Goal: Task Accomplishment & Management: Manage account settings

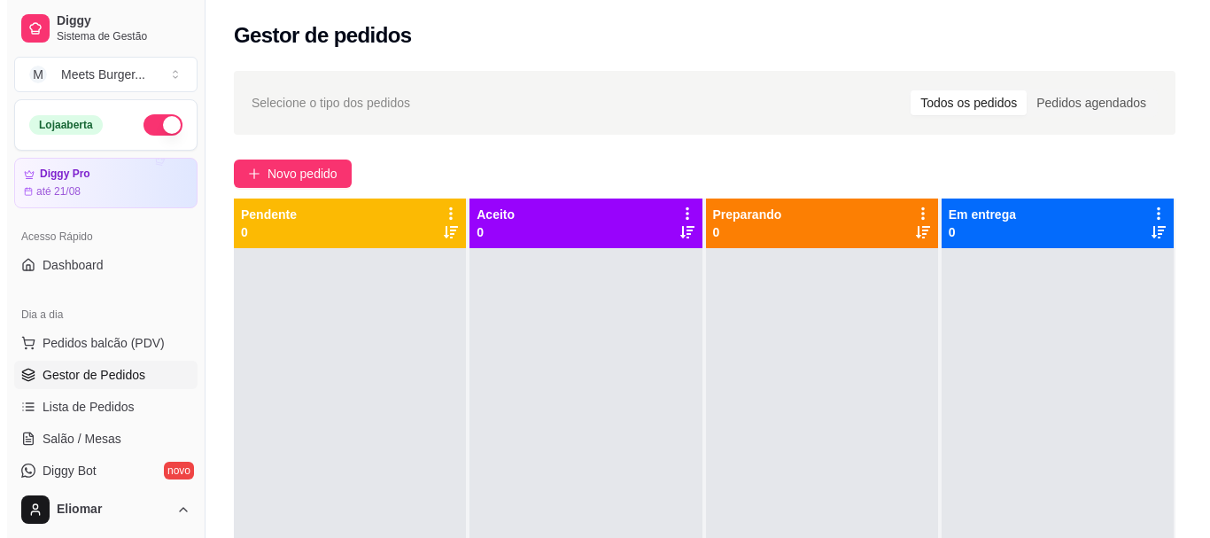
scroll to position [121, 0]
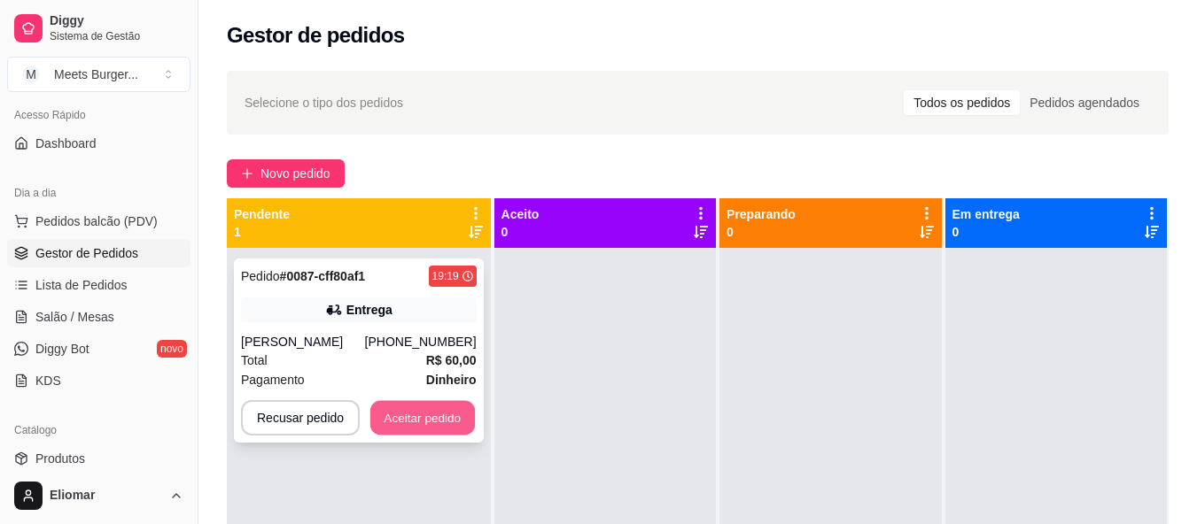
click at [434, 428] on button "Aceitar pedido" at bounding box center [422, 418] width 105 height 35
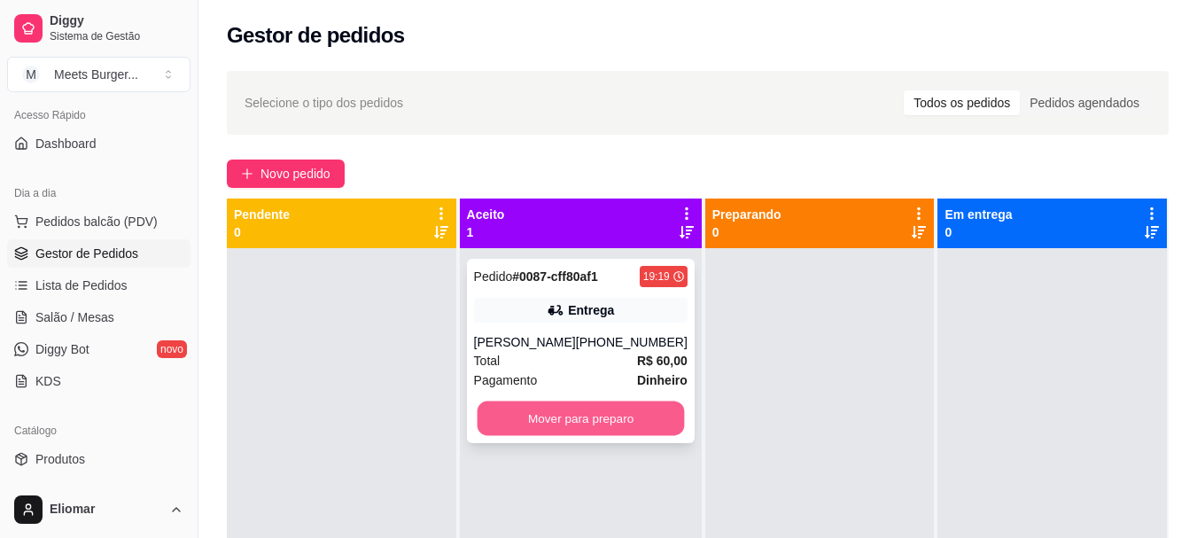
click at [622, 415] on button "Mover para preparo" at bounding box center [580, 418] width 207 height 35
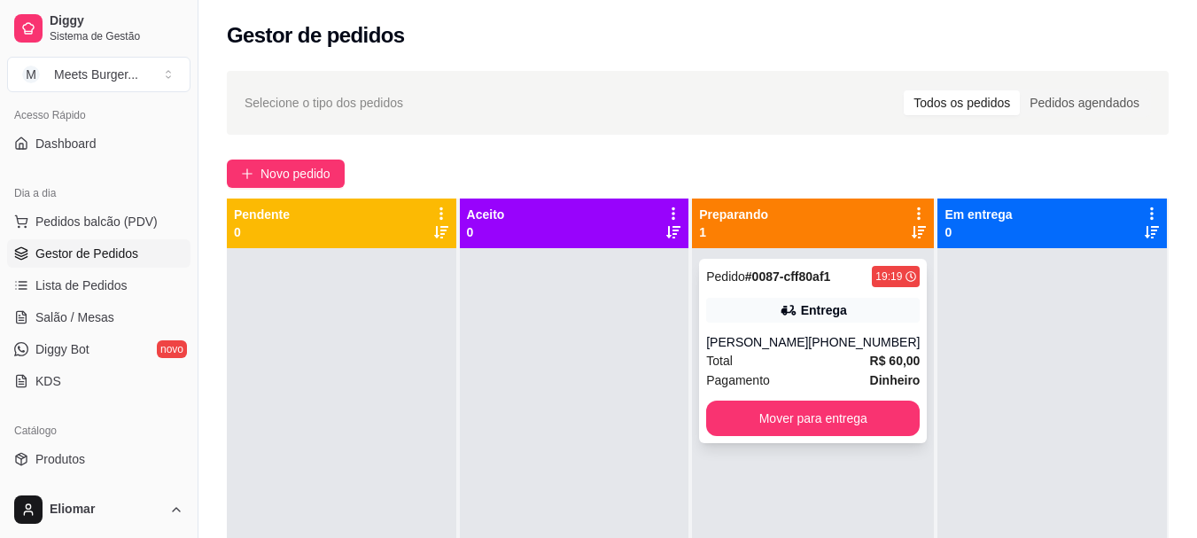
click at [839, 271] on div "Pedido # 0087-cff80af1 19:19" at bounding box center [812, 276] width 213 height 21
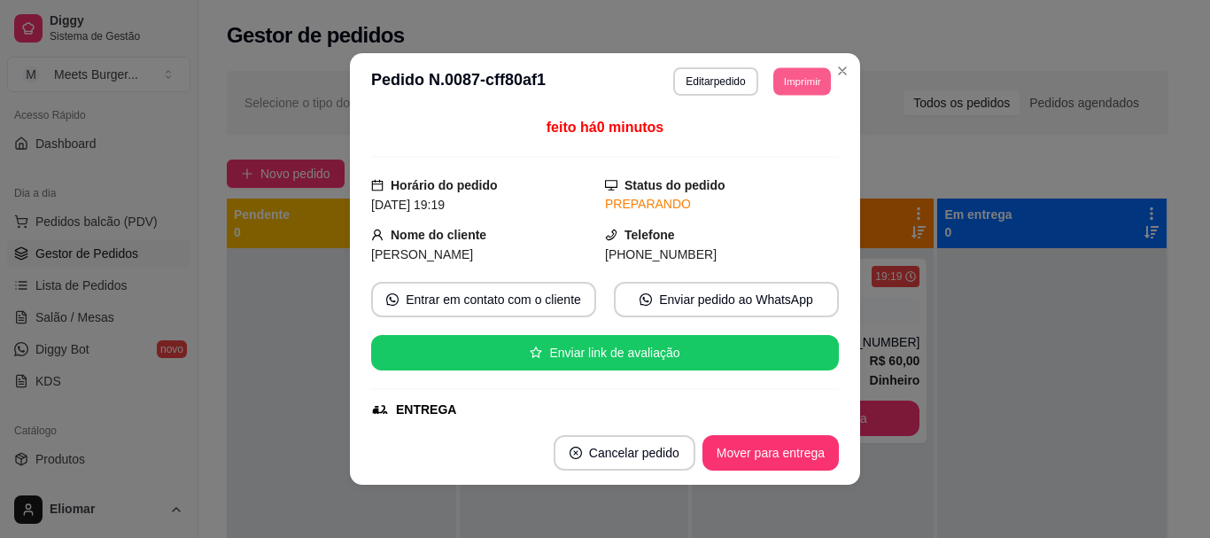
click at [802, 86] on button "Imprimir" at bounding box center [802, 80] width 58 height 27
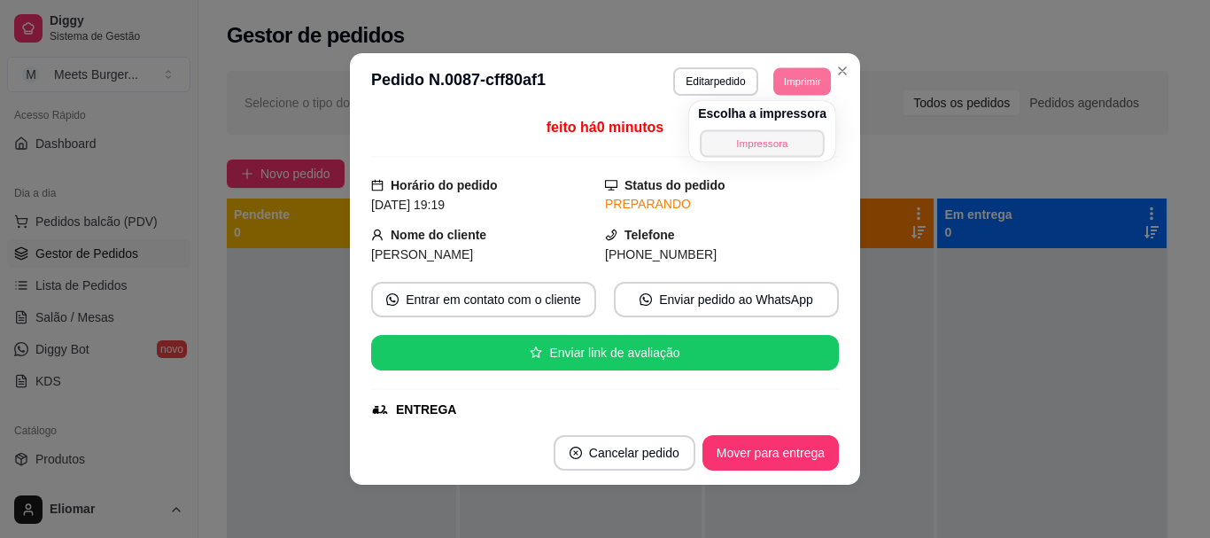
click at [746, 144] on button "Impressora" at bounding box center [762, 142] width 124 height 27
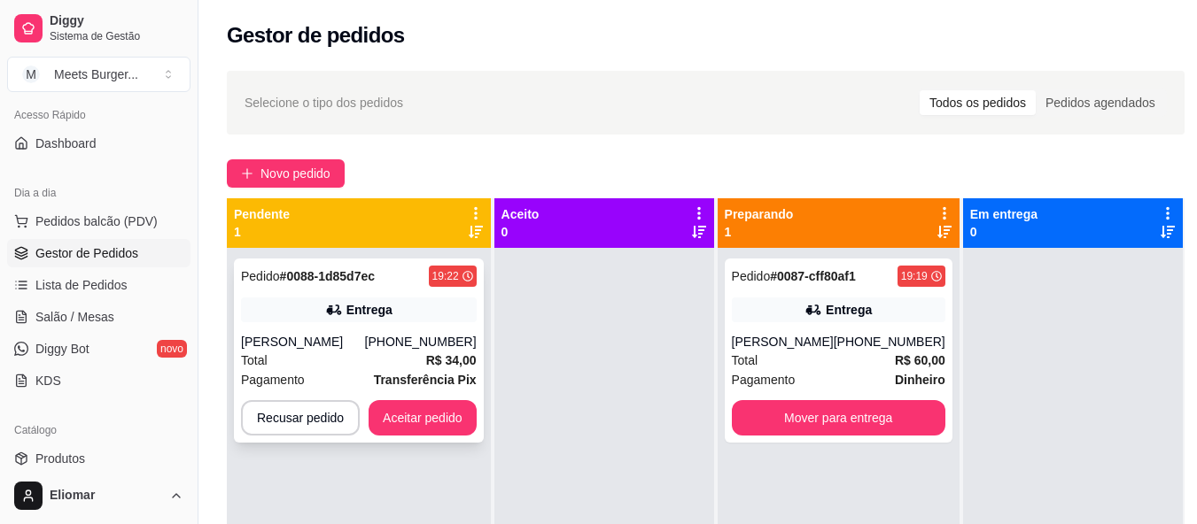
click at [357, 346] on div "[PERSON_NAME]" at bounding box center [303, 342] width 124 height 18
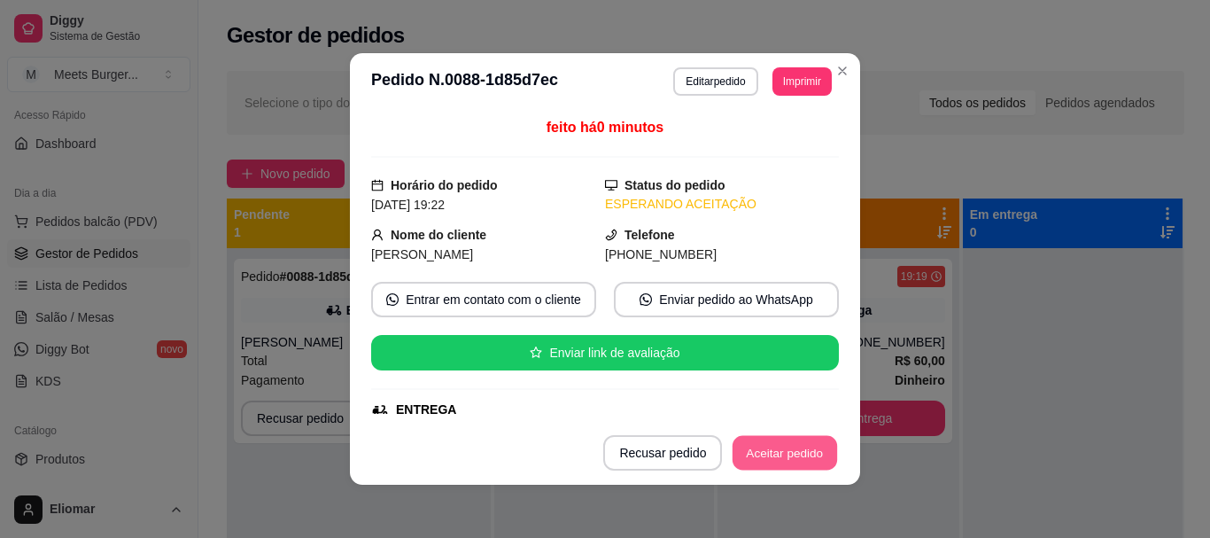
click at [764, 461] on button "Aceitar pedido" at bounding box center [784, 453] width 105 height 35
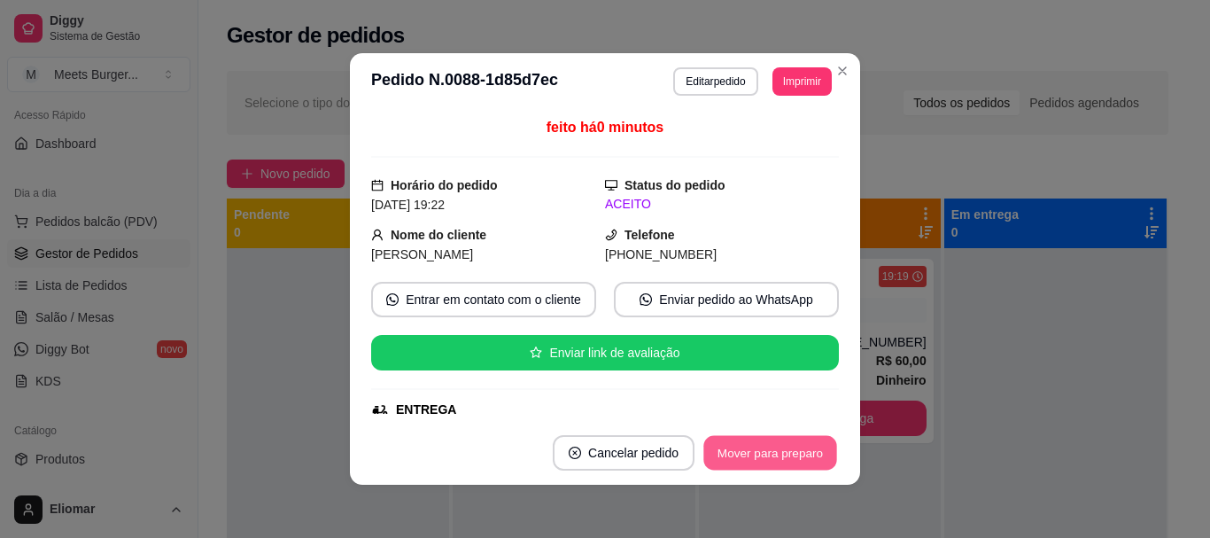
click at [740, 454] on button "Mover para preparo" at bounding box center [769, 453] width 133 height 35
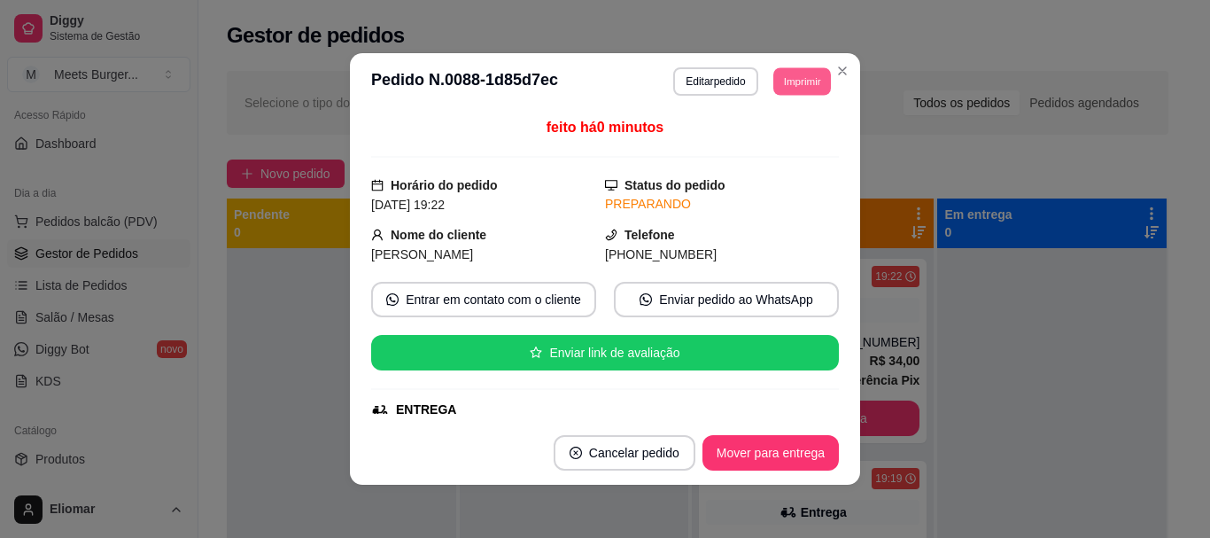
click at [794, 79] on button "Imprimir" at bounding box center [802, 80] width 58 height 27
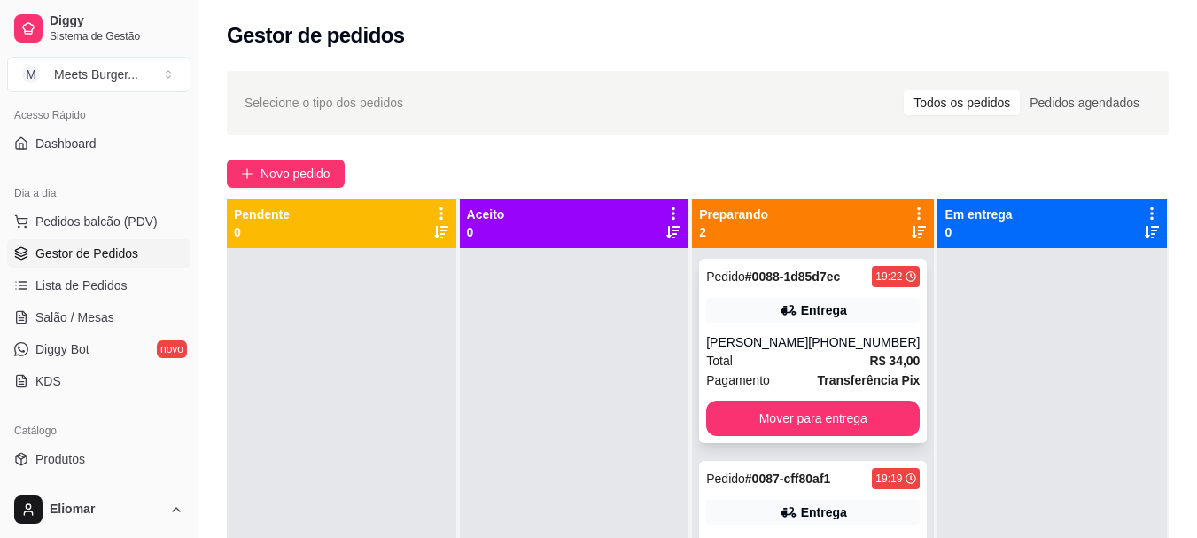
click at [788, 311] on icon at bounding box center [789, 311] width 12 height 10
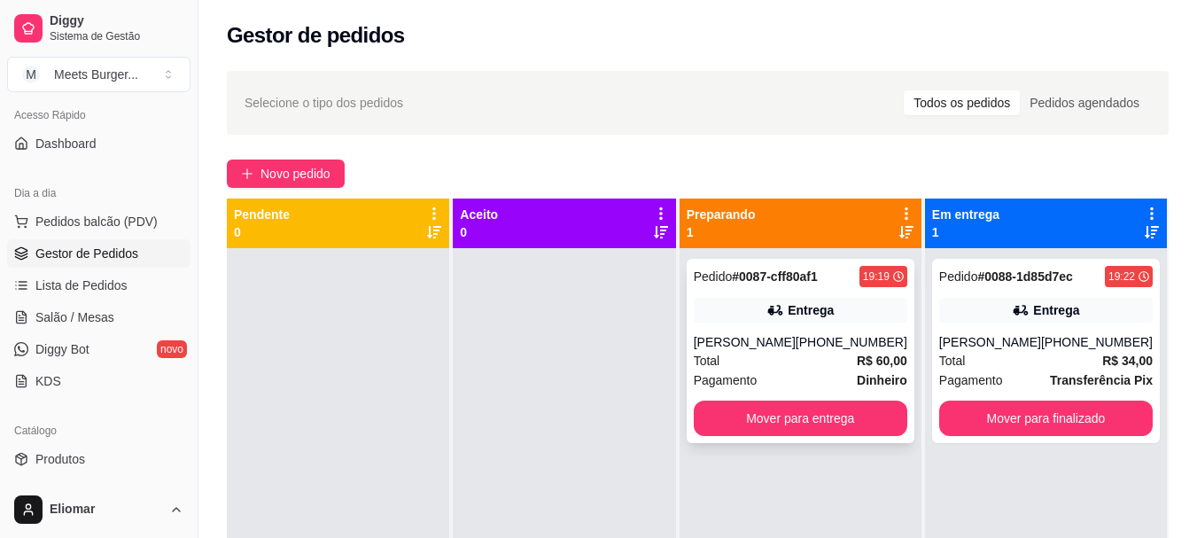
click at [827, 322] on div "Entrega" at bounding box center [799, 310] width 213 height 25
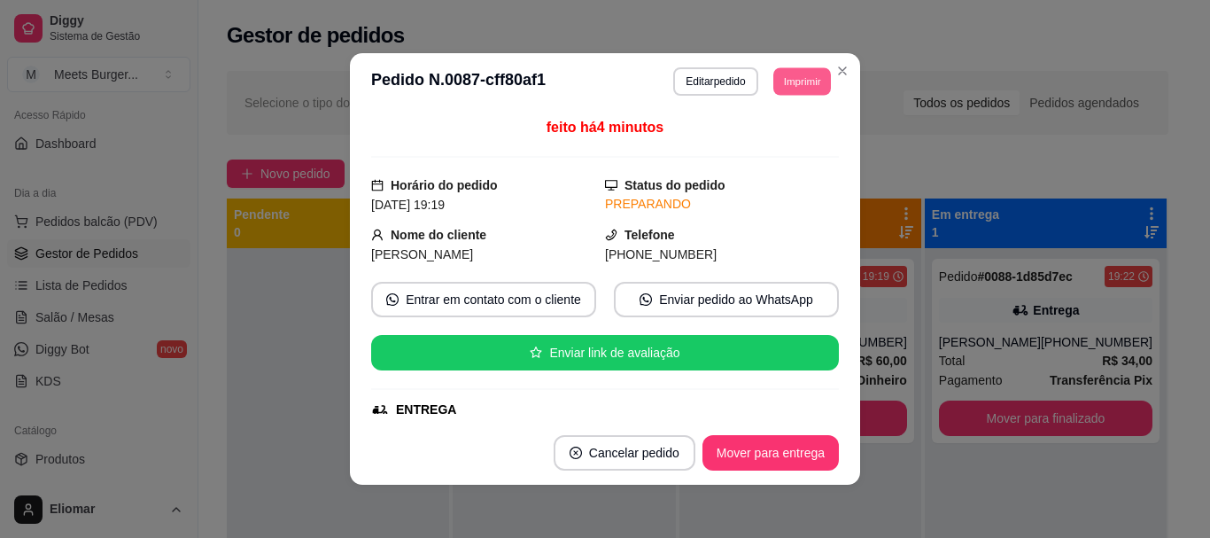
click at [802, 81] on button "Imprimir" at bounding box center [802, 80] width 58 height 27
click at [765, 146] on button "Impressora" at bounding box center [762, 142] width 124 height 27
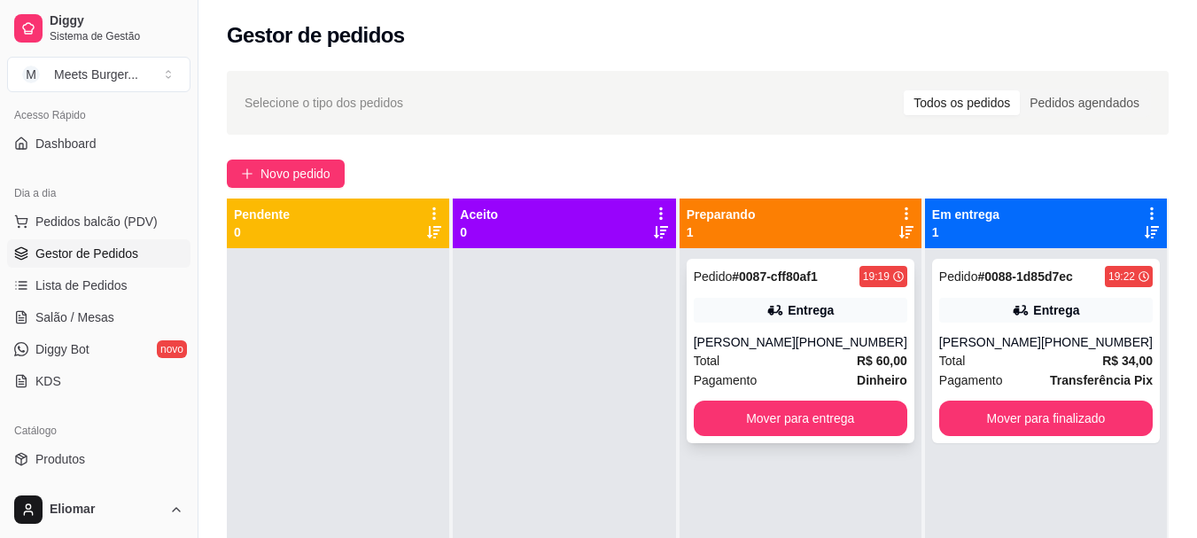
click at [760, 304] on div "Entrega" at bounding box center [799, 310] width 213 height 25
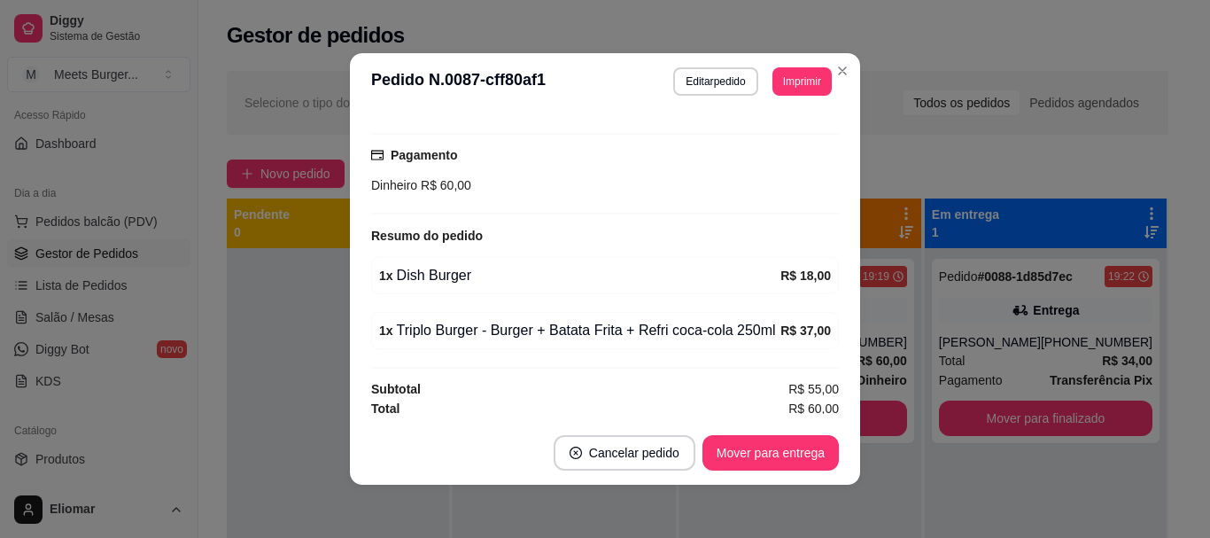
scroll to position [446, 0]
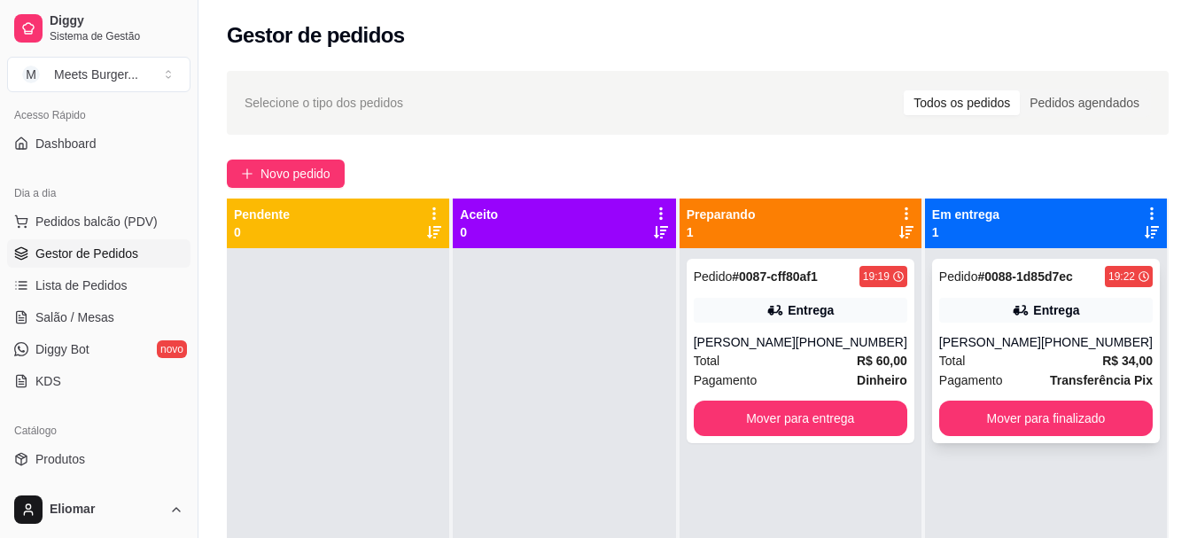
click at [994, 334] on div "[PERSON_NAME]" at bounding box center [990, 342] width 102 height 18
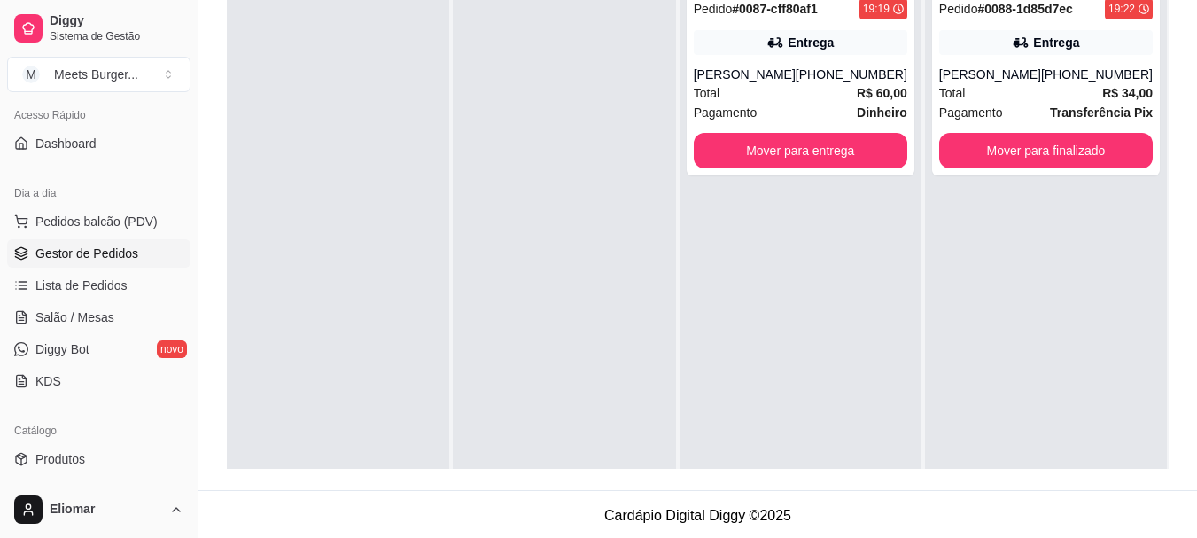
scroll to position [270, 0]
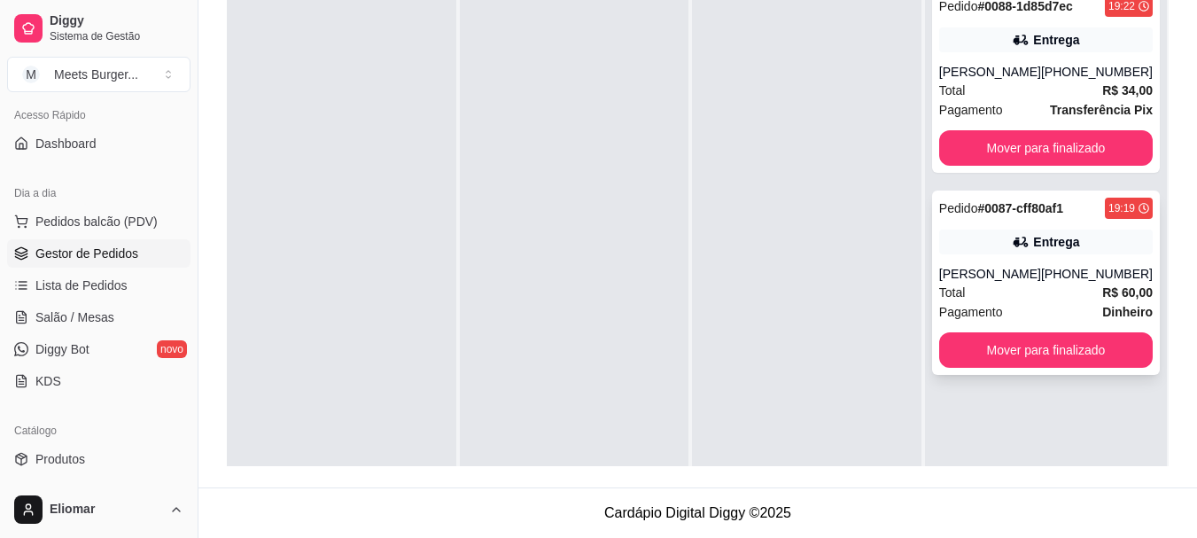
click at [1035, 271] on div "[PERSON_NAME]" at bounding box center [990, 274] width 102 height 18
click at [1027, 92] on div "Total R$ 34,00" at bounding box center [1045, 90] width 213 height 19
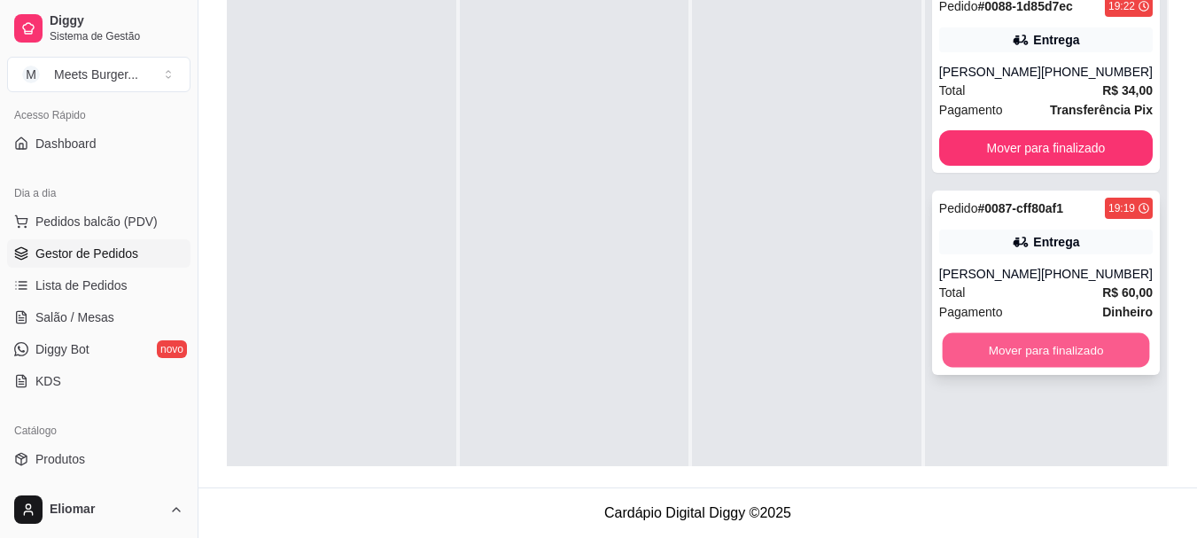
click at [1011, 347] on button "Mover para finalizado" at bounding box center [1044, 350] width 207 height 35
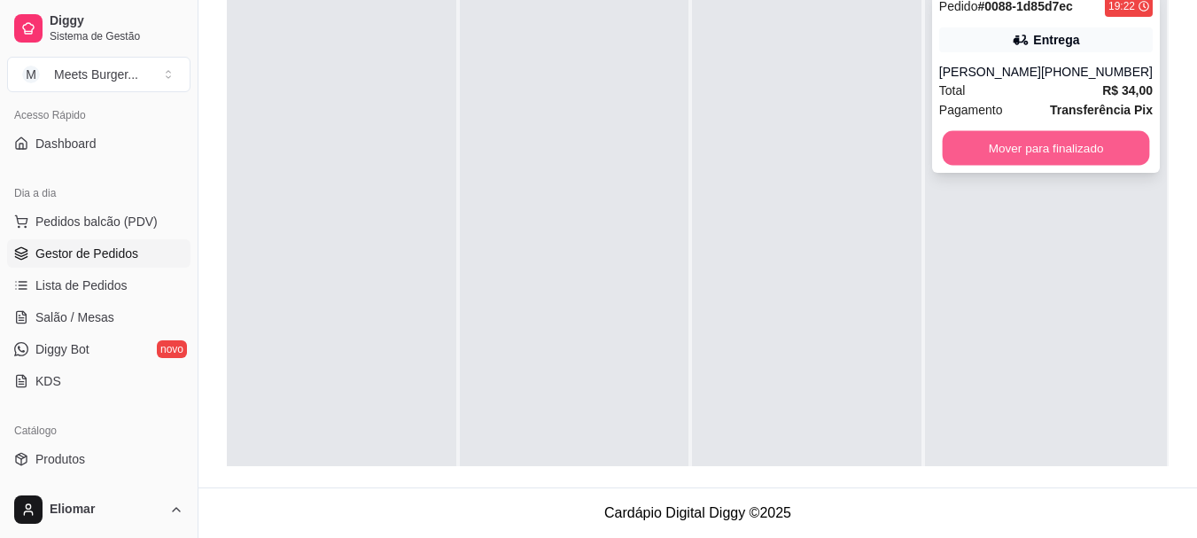
click at [1037, 142] on button "Mover para finalizado" at bounding box center [1044, 148] width 207 height 35
